Goal: Task Accomplishment & Management: Manage account settings

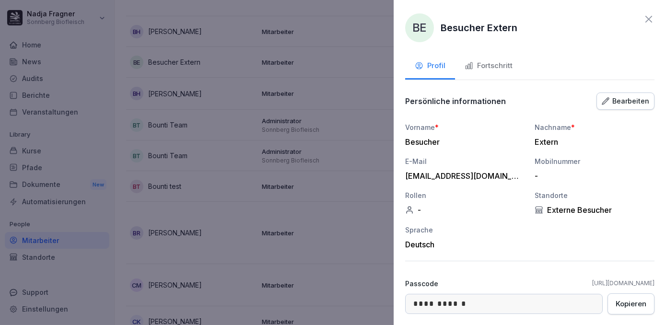
scroll to position [77, 0]
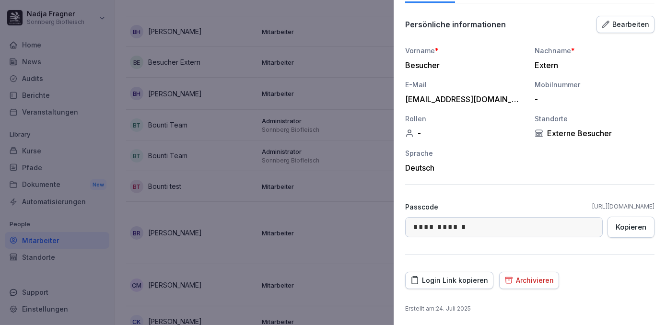
click at [366, 183] on div at bounding box center [333, 162] width 666 height 325
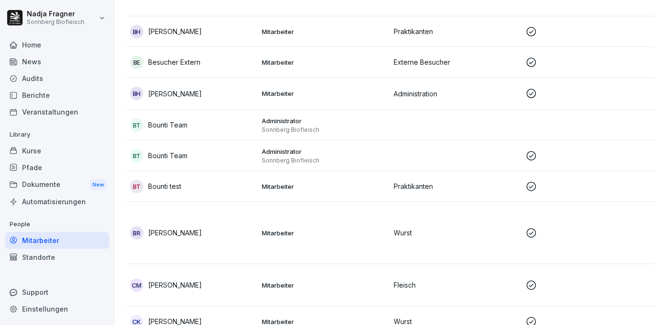
click at [51, 46] on div "Home" at bounding box center [57, 44] width 104 height 17
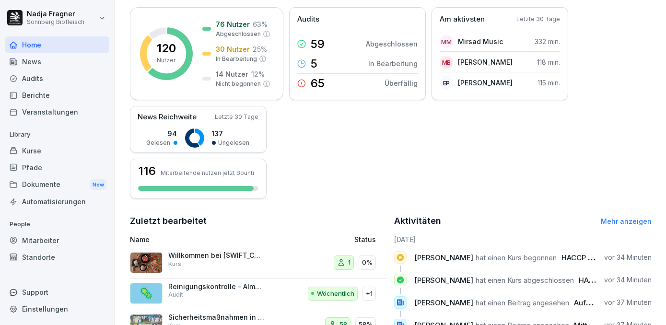
scroll to position [92, 0]
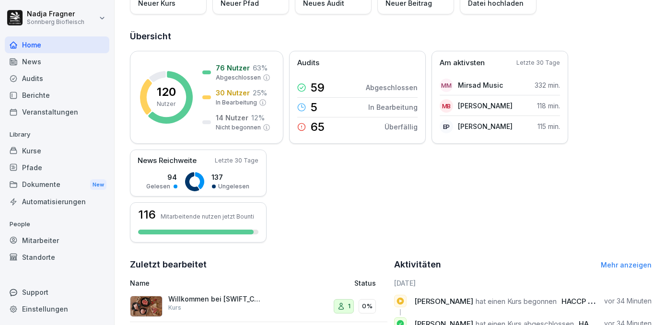
click at [44, 65] on div "News" at bounding box center [57, 61] width 104 height 17
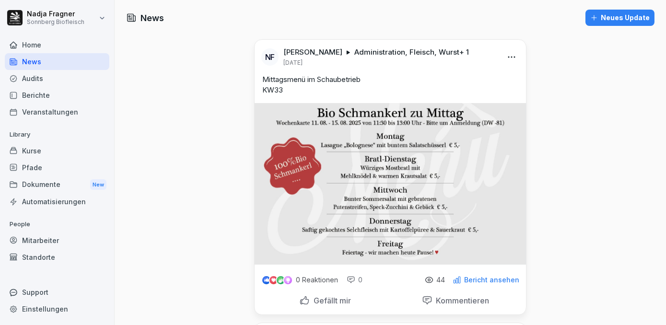
click at [625, 17] on div "Neues Update" at bounding box center [619, 17] width 59 height 11
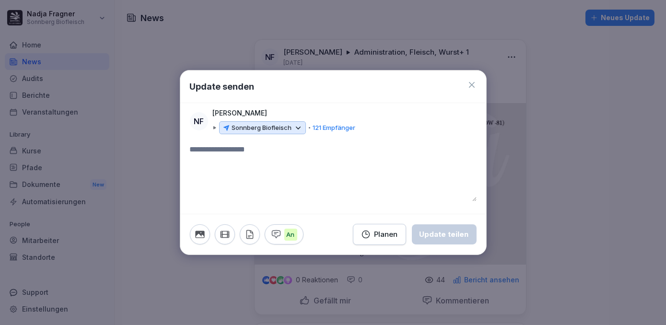
click at [475, 83] on icon at bounding box center [472, 85] width 10 height 10
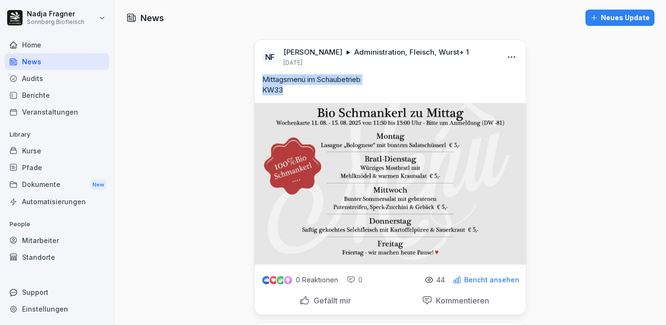
drag, startPoint x: 286, startPoint y: 91, endPoint x: 261, endPoint y: 79, distance: 28.1
click at [262, 79] on p "Mittagsmenü im Schaubetrieb KW33" at bounding box center [390, 84] width 256 height 21
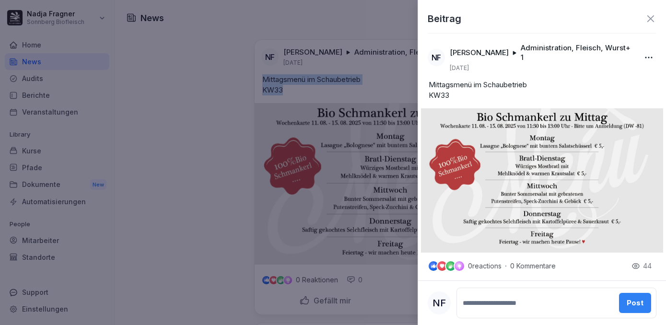
copy p "Mittagsmenü im Schaubetrieb KW33"
click at [645, 19] on icon at bounding box center [651, 19] width 12 height 12
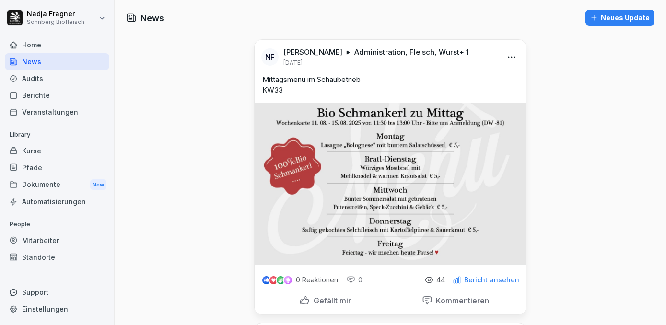
click at [621, 21] on div "Neues Update" at bounding box center [619, 17] width 59 height 11
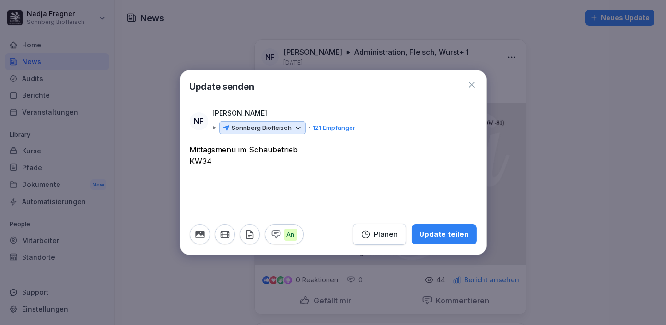
type textarea "**********"
click at [300, 127] on icon at bounding box center [298, 128] width 9 height 9
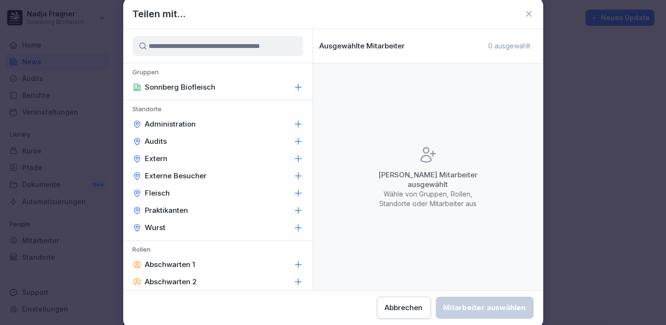
click at [186, 125] on p "Administration" at bounding box center [170, 124] width 51 height 10
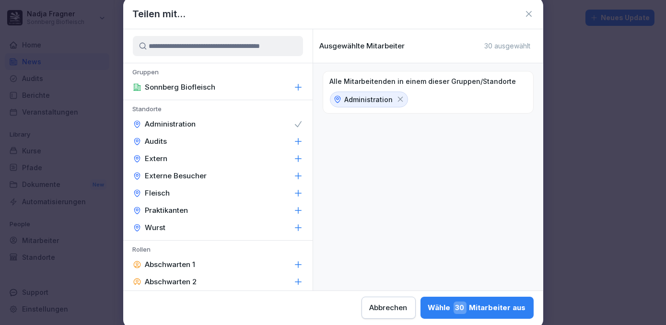
click at [167, 192] on p "Fleisch" at bounding box center [157, 193] width 25 height 10
click at [169, 226] on div "Wurst" at bounding box center [217, 227] width 189 height 17
click at [484, 306] on div "Wähle 113 Mitarbeiter aus" at bounding box center [476, 307] width 99 height 12
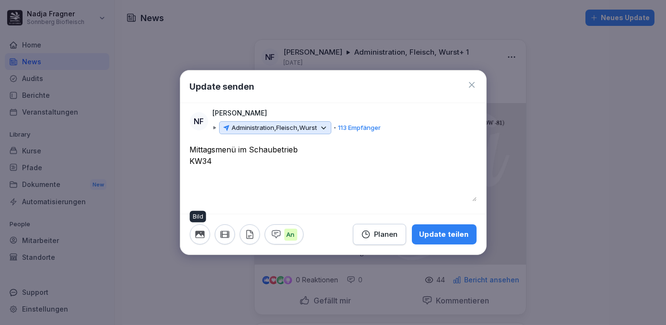
click at [203, 233] on icon "button" at bounding box center [199, 234] width 9 height 7
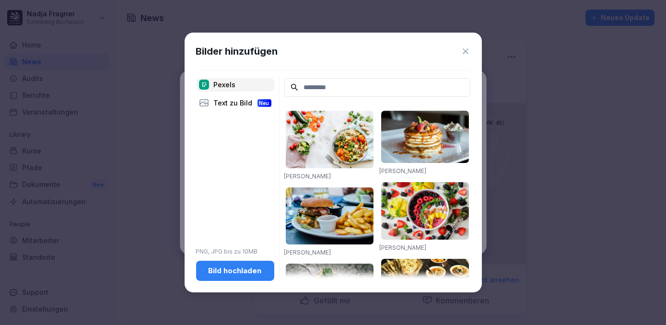
click at [229, 275] on div "Bild hochladen" at bounding box center [235, 271] width 63 height 11
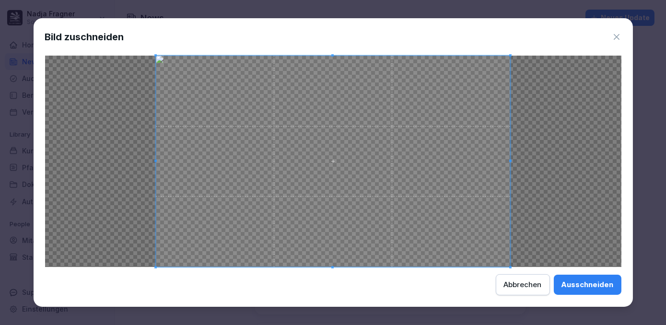
click at [587, 287] on div "Ausschneiden" at bounding box center [587, 284] width 52 height 11
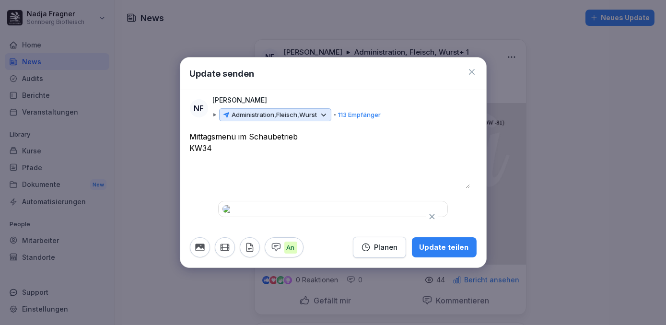
click at [367, 253] on div "Planen" at bounding box center [379, 247] width 37 height 11
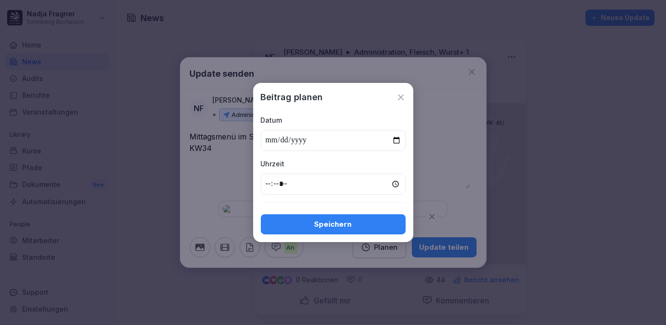
click at [398, 142] on input "date" at bounding box center [333, 140] width 145 height 21
type input "**********"
click at [346, 185] on input "time" at bounding box center [333, 184] width 145 height 21
click at [396, 185] on input "time" at bounding box center [333, 184] width 145 height 21
type input "*****"
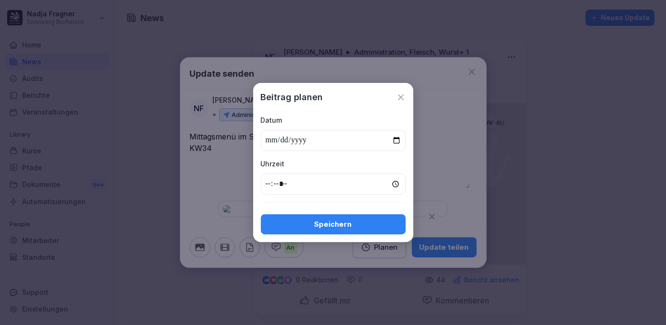
click at [374, 224] on div "Speichern" at bounding box center [332, 224] width 129 height 11
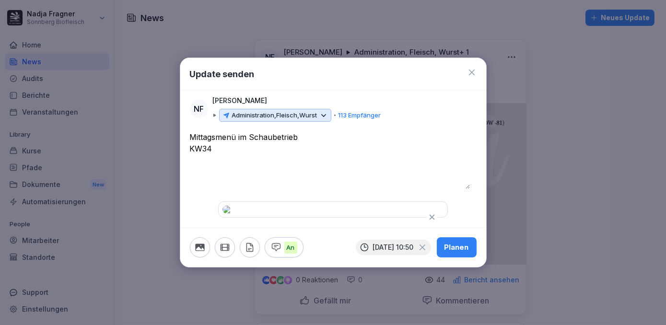
click at [460, 253] on div "Planen" at bounding box center [456, 247] width 24 height 11
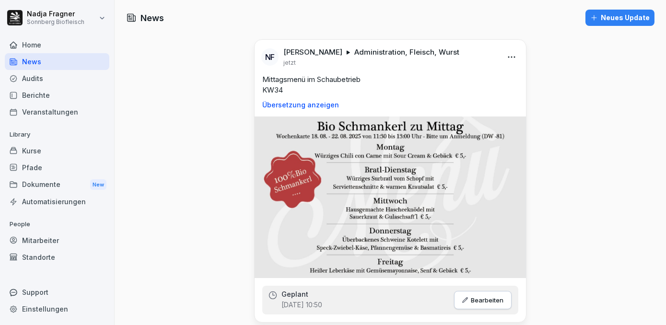
click at [626, 18] on div "Neues Update" at bounding box center [619, 17] width 59 height 11
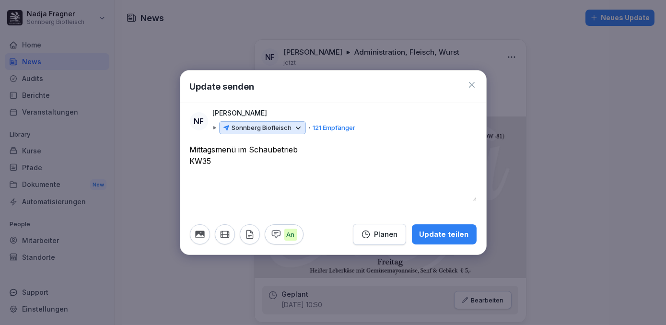
type textarea "**********"
click at [294, 131] on icon at bounding box center [298, 128] width 9 height 9
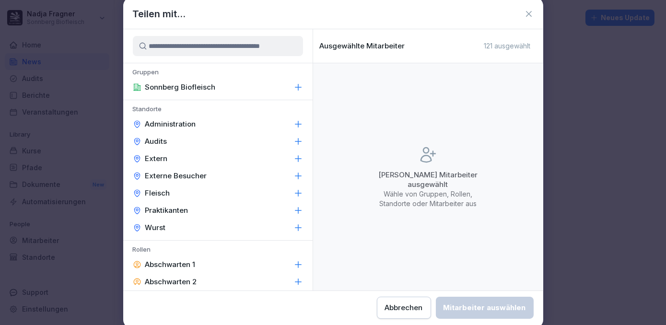
click at [231, 130] on div "Administration" at bounding box center [217, 124] width 189 height 17
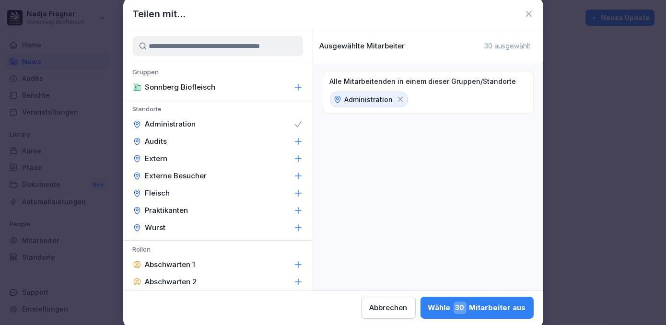
click at [189, 193] on div "Fleisch" at bounding box center [217, 193] width 189 height 17
click at [189, 231] on div "Wurst" at bounding box center [217, 227] width 189 height 17
click at [472, 312] on div "Wähle 113 Mitarbeiter aus" at bounding box center [476, 307] width 99 height 12
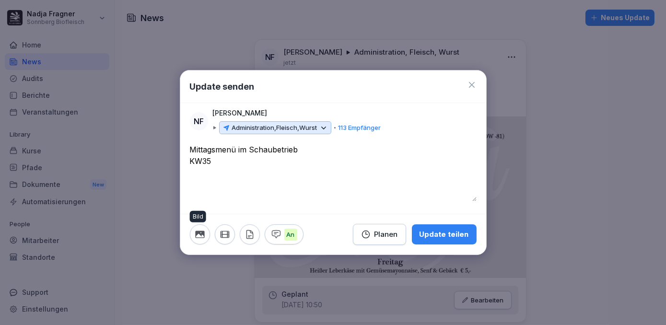
click at [197, 234] on icon "button" at bounding box center [199, 234] width 9 height 7
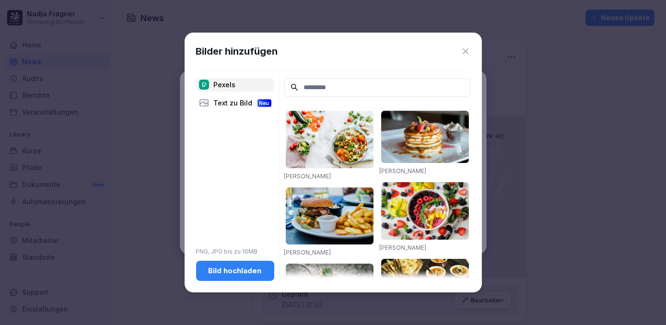
click at [225, 271] on div "Bild hochladen" at bounding box center [235, 271] width 63 height 11
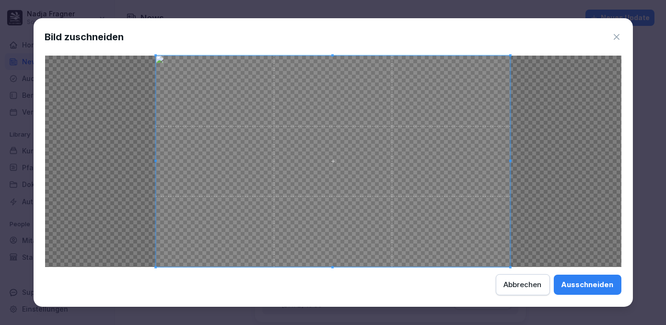
click at [582, 282] on div "Ausschneiden" at bounding box center [587, 284] width 52 height 11
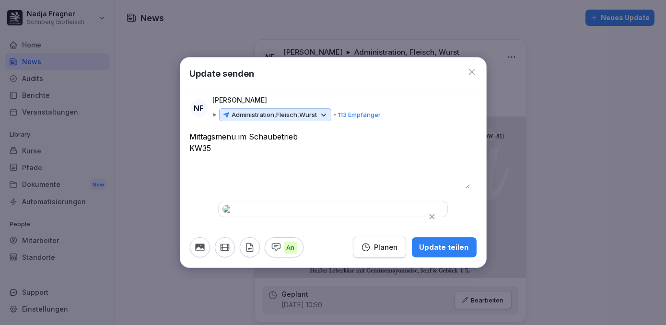
click at [384, 253] on div "Planen" at bounding box center [379, 247] width 37 height 11
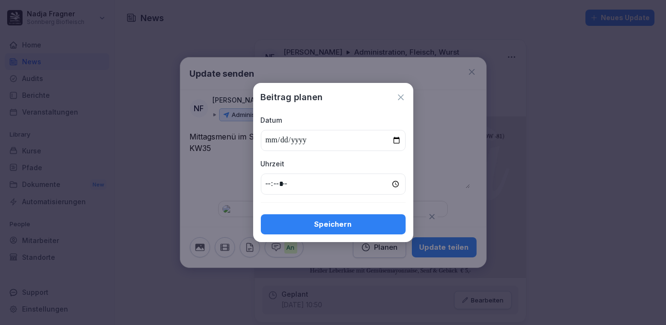
click at [395, 140] on input "date" at bounding box center [333, 140] width 145 height 21
type input "**********"
click at [392, 184] on input "time" at bounding box center [333, 184] width 145 height 21
type input "*****"
click at [360, 227] on div "Speichern" at bounding box center [332, 224] width 129 height 11
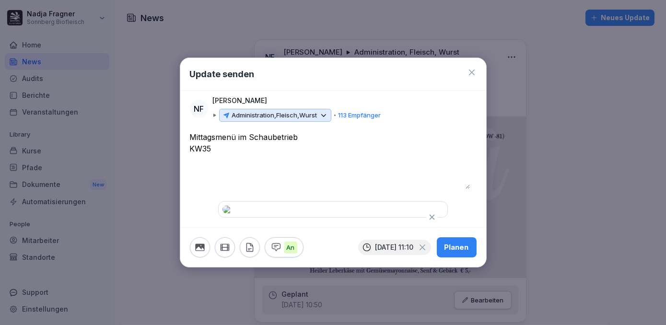
scroll to position [37, 0]
click at [445, 253] on div "Planen" at bounding box center [456, 247] width 24 height 11
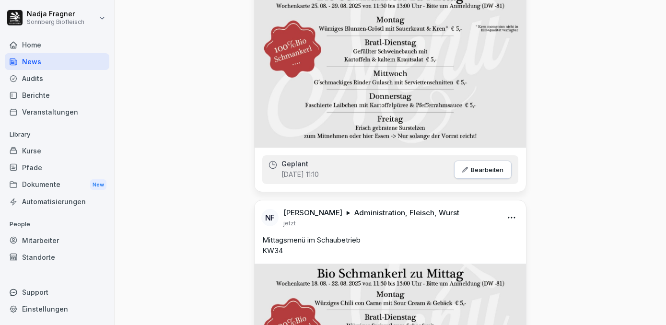
scroll to position [0, 0]
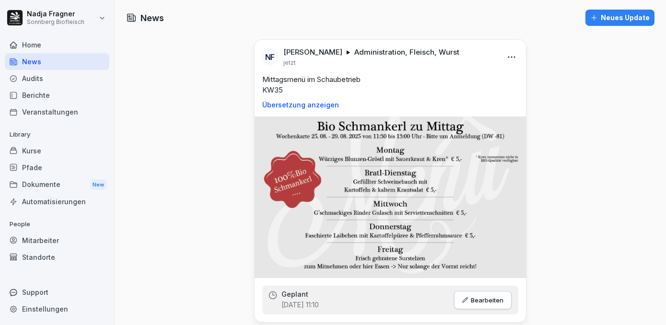
click at [47, 46] on div "Home" at bounding box center [57, 44] width 104 height 17
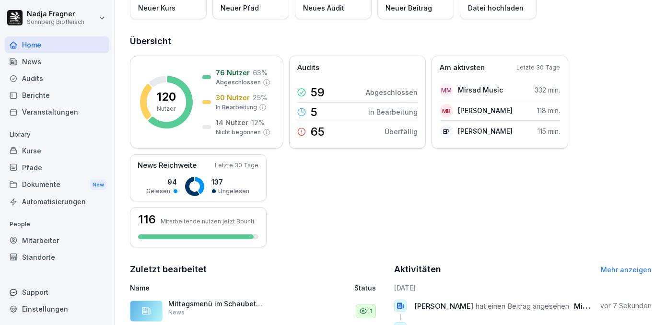
scroll to position [174, 0]
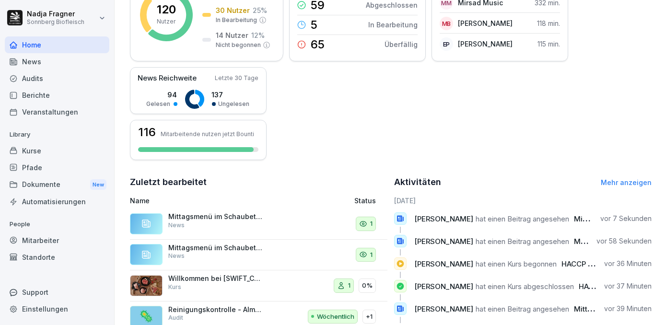
click at [621, 183] on link "Mehr anzeigen" at bounding box center [626, 182] width 51 height 8
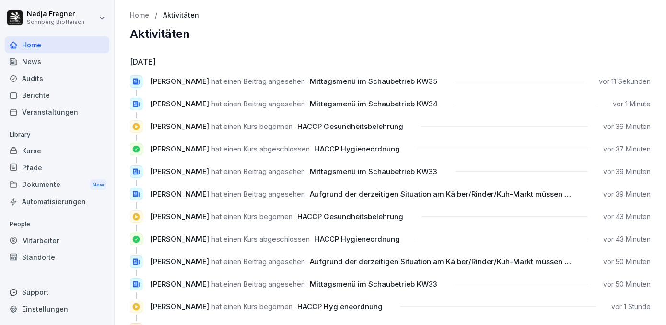
click at [46, 238] on div "Mitarbeiter" at bounding box center [57, 240] width 104 height 17
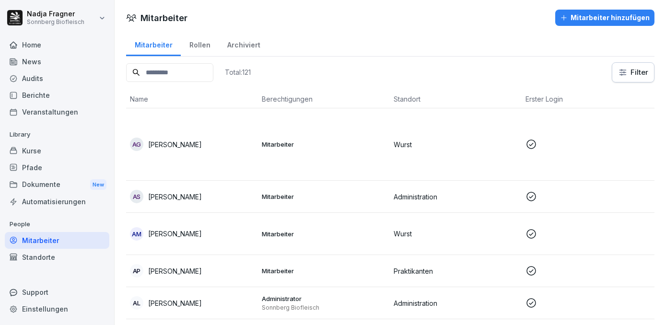
click at [48, 258] on div "Standorte" at bounding box center [57, 257] width 104 height 17
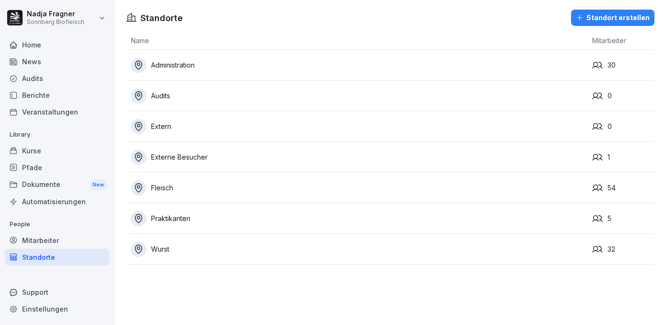
click at [211, 219] on div "Praktikanten" at bounding box center [359, 218] width 456 height 15
click at [244, 60] on div "Administration" at bounding box center [359, 65] width 456 height 15
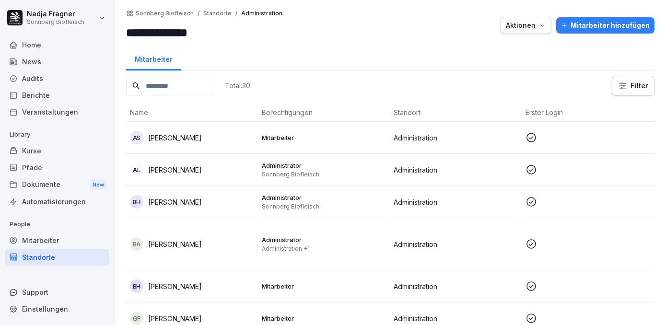
click at [55, 237] on div "Mitarbeiter" at bounding box center [57, 240] width 104 height 17
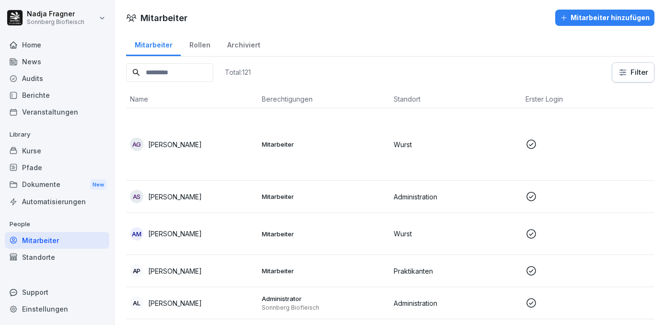
click at [47, 51] on div "Home" at bounding box center [57, 44] width 104 height 17
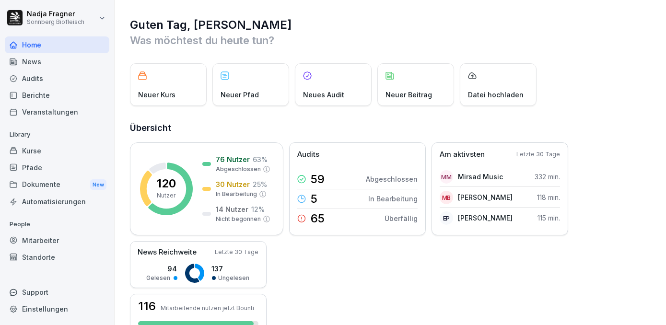
scroll to position [43, 0]
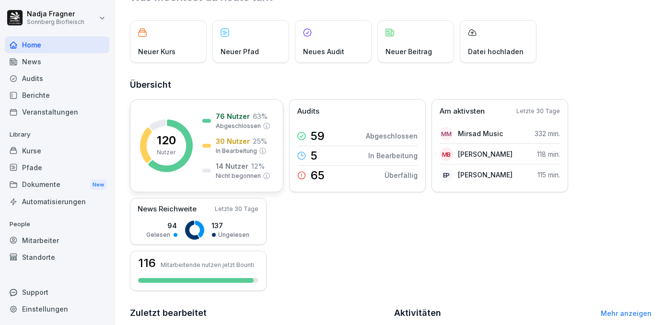
click at [228, 165] on p "14 Nutzer" at bounding box center [232, 166] width 33 height 10
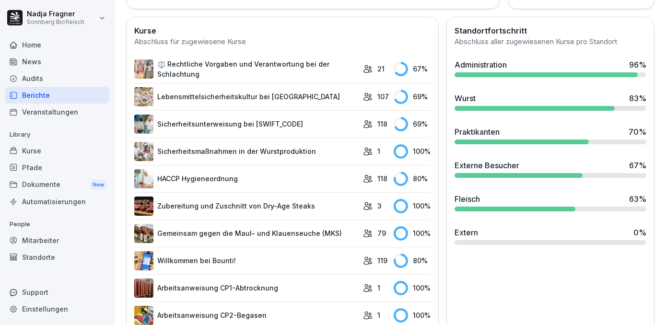
scroll to position [174, 0]
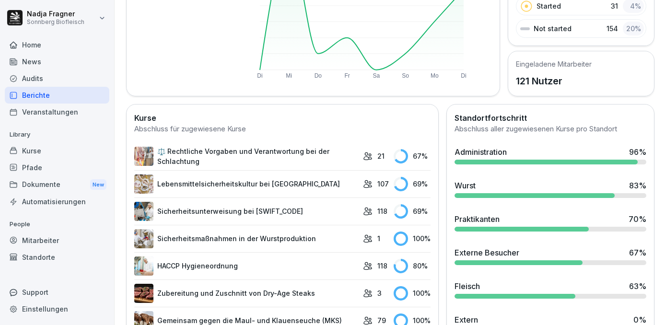
click at [58, 259] on div "Standorte" at bounding box center [57, 257] width 104 height 17
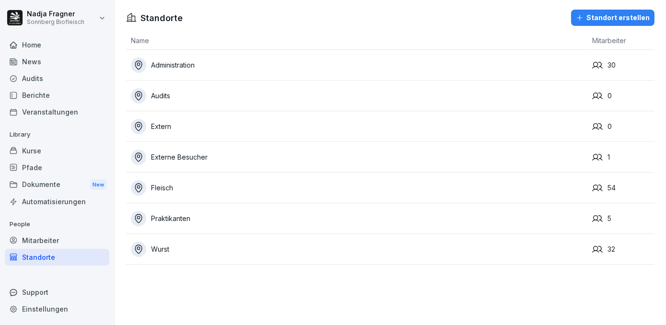
click at [558, 131] on div "Extern" at bounding box center [359, 126] width 456 height 15
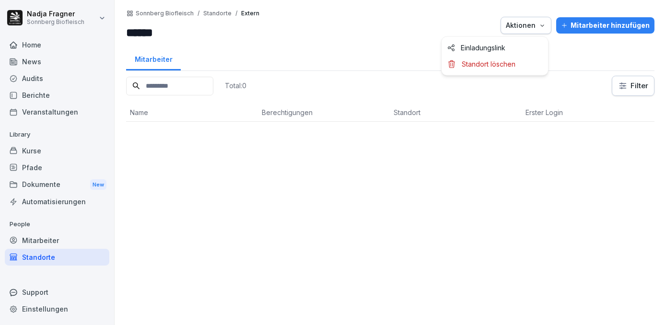
click at [538, 24] on icon "button" at bounding box center [542, 26] width 8 height 8
click at [497, 64] on p "Standort löschen" at bounding box center [489, 64] width 54 height 9
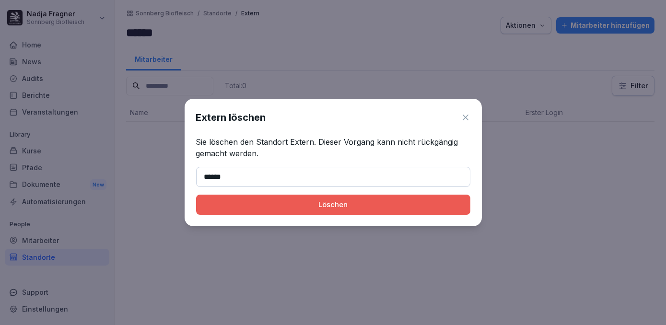
type input "******"
click at [310, 205] on div "Löschen" at bounding box center [333, 204] width 259 height 11
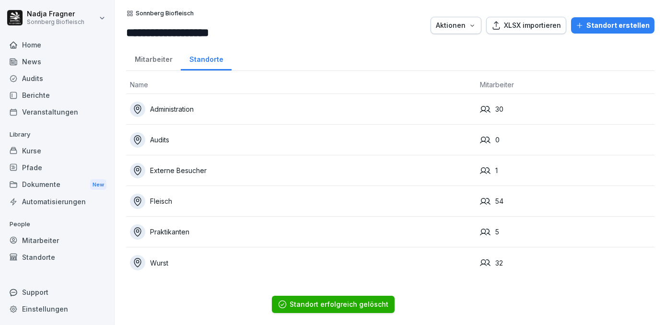
click at [29, 52] on div "Home" at bounding box center [57, 44] width 104 height 17
